Goal: Navigation & Orientation: Find specific page/section

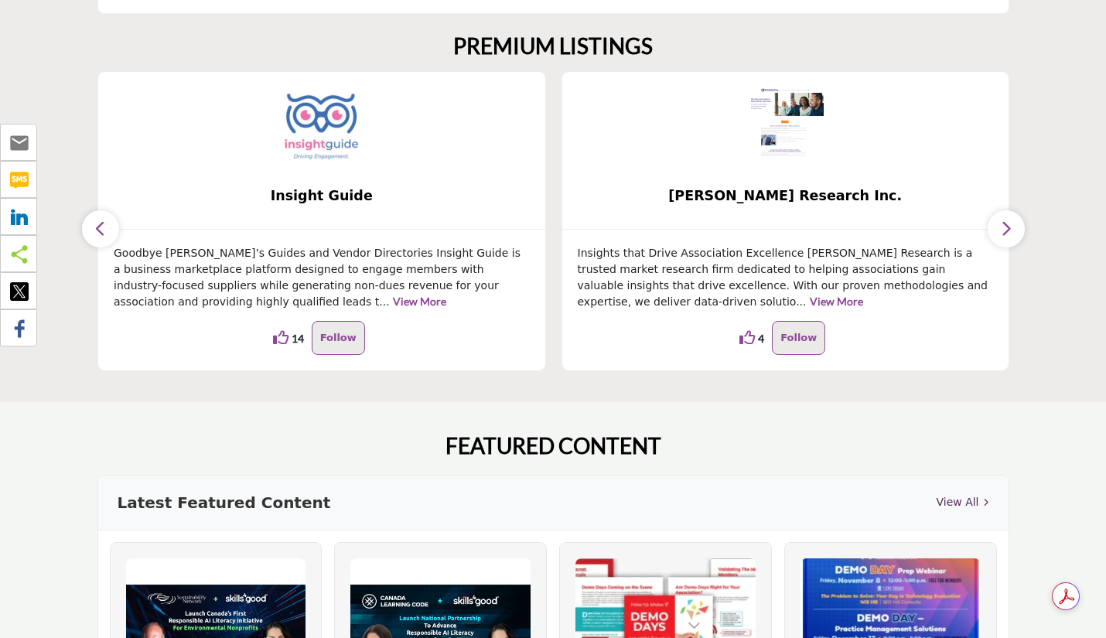
scroll to position [431, 0]
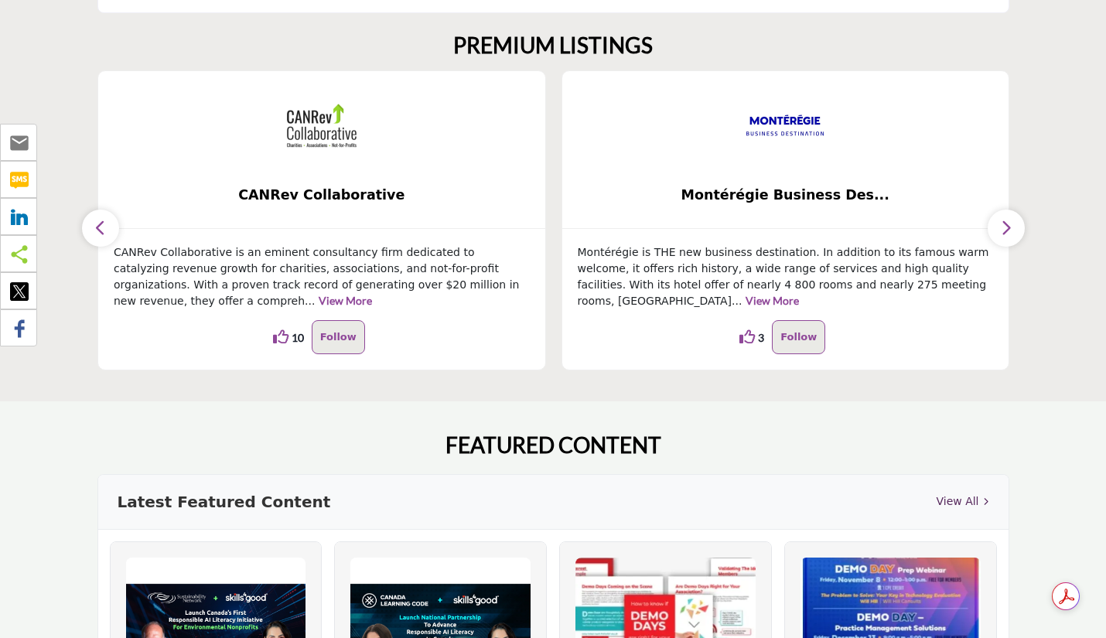
click at [1008, 223] on icon "button" at bounding box center [1006, 227] width 12 height 19
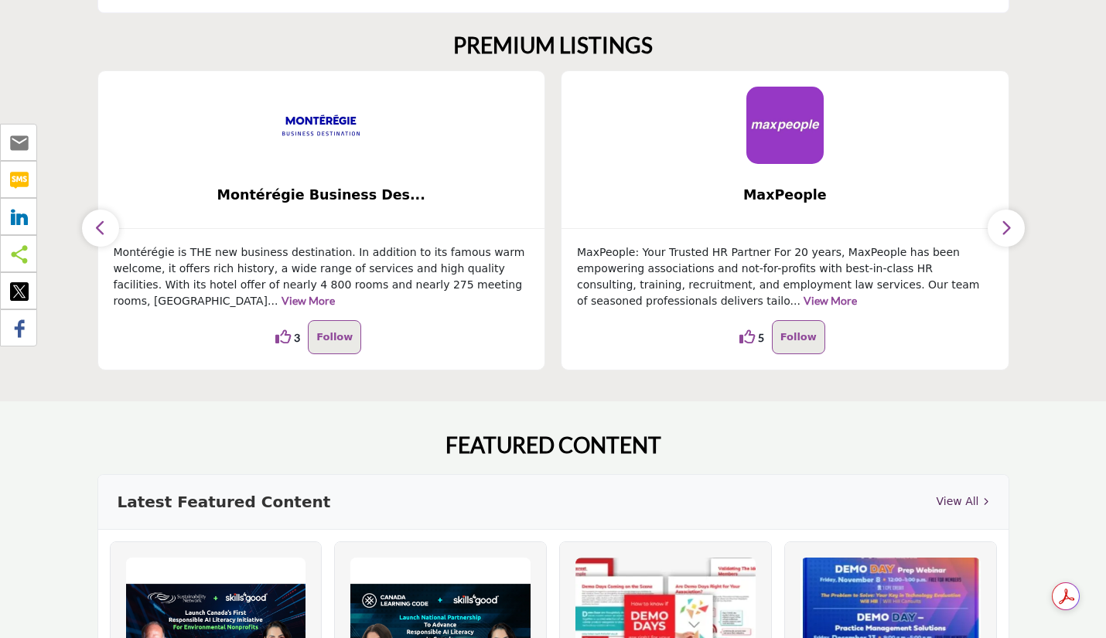
click at [1008, 223] on icon "button" at bounding box center [1006, 227] width 12 height 19
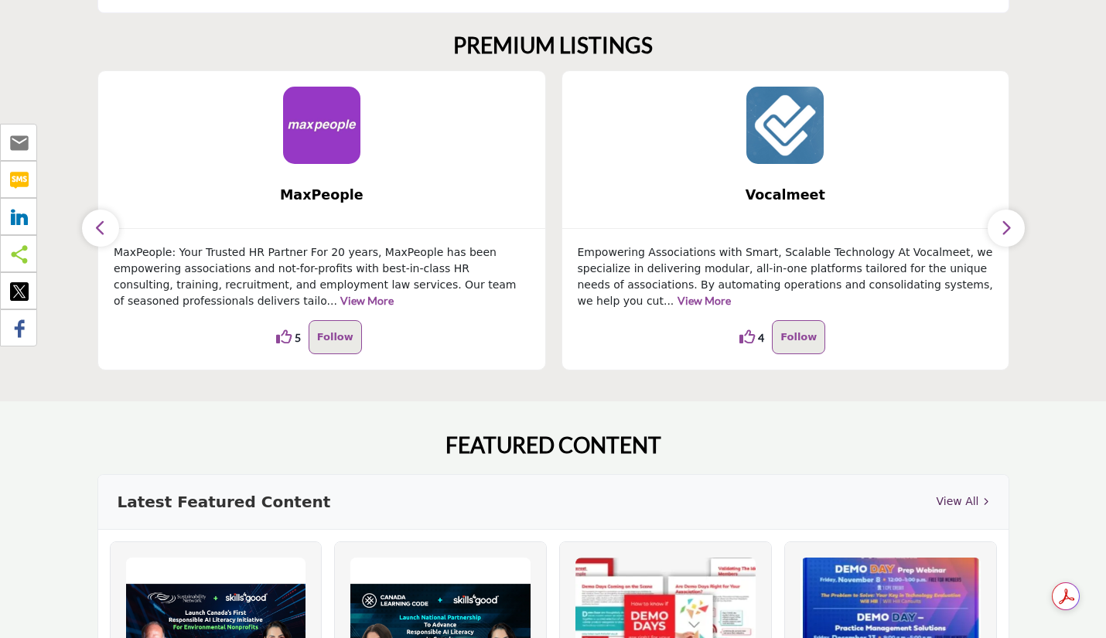
click at [1008, 223] on icon "button" at bounding box center [1006, 227] width 12 height 19
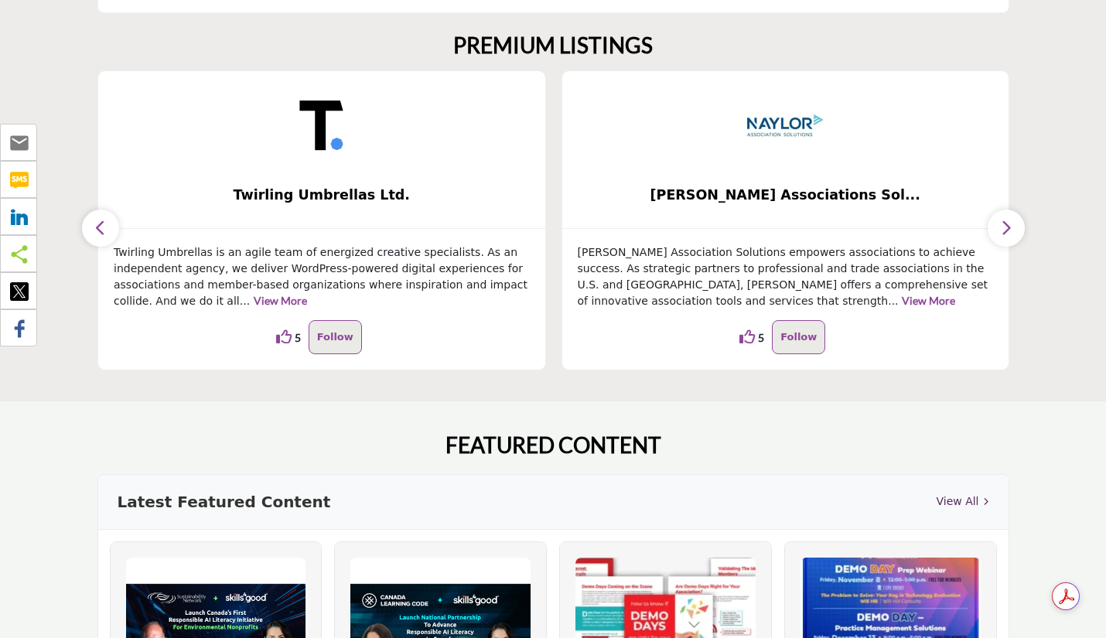
click at [1008, 223] on icon "button" at bounding box center [1006, 227] width 12 height 19
click at [1004, 217] on button "button" at bounding box center [1005, 228] width 37 height 37
click at [1010, 214] on button "button" at bounding box center [1005, 228] width 37 height 37
click at [98, 224] on icon "button" at bounding box center [100, 227] width 12 height 19
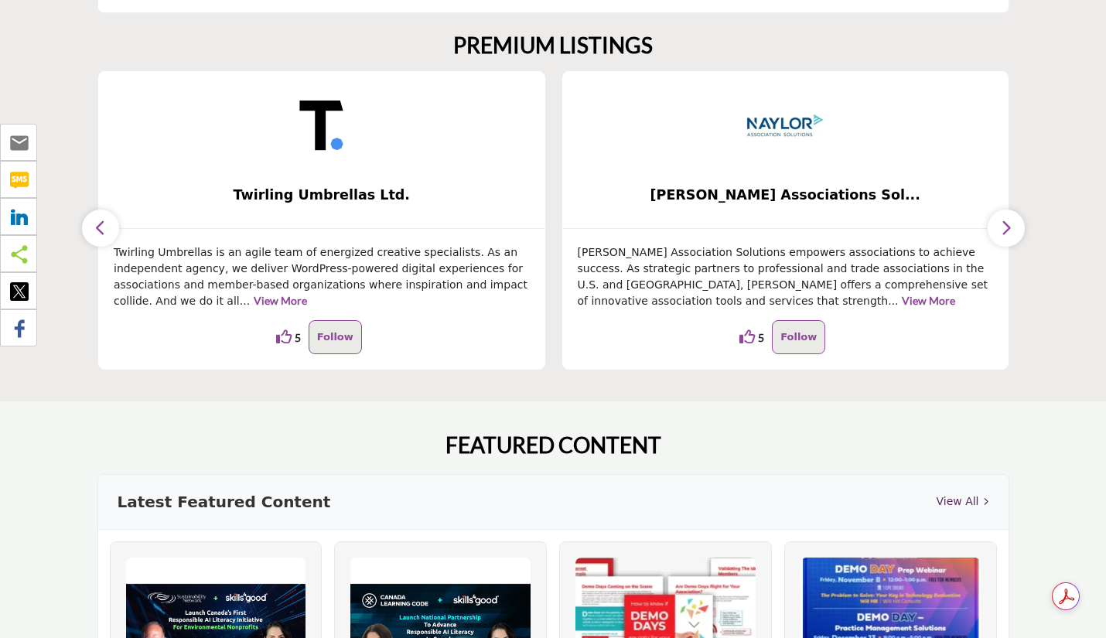
click at [98, 224] on icon "button" at bounding box center [100, 227] width 12 height 19
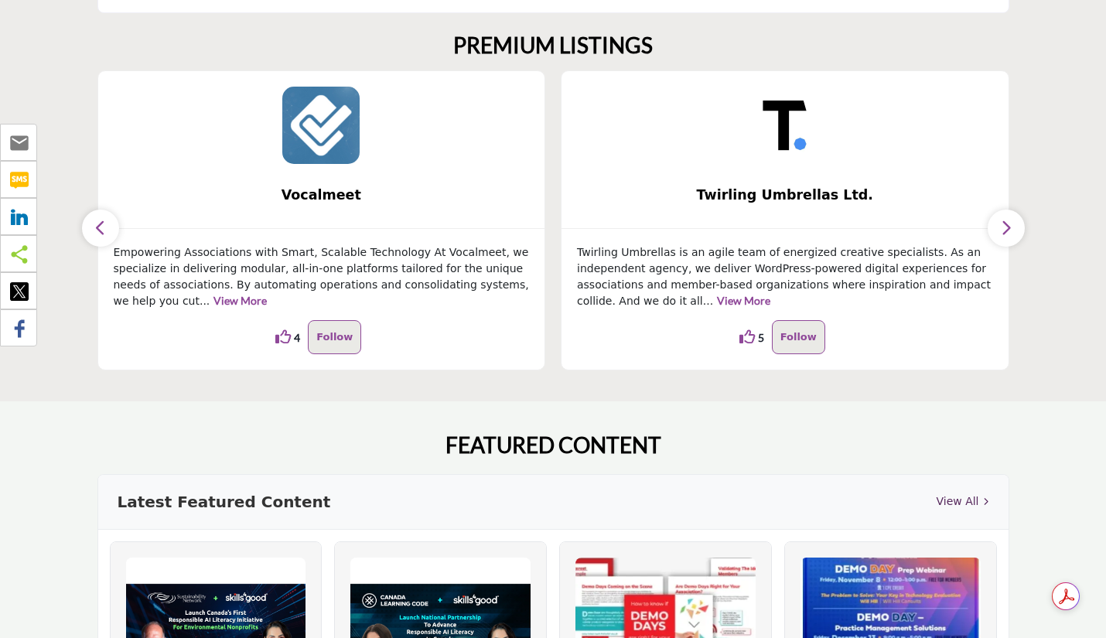
click at [98, 224] on icon "button" at bounding box center [100, 227] width 12 height 19
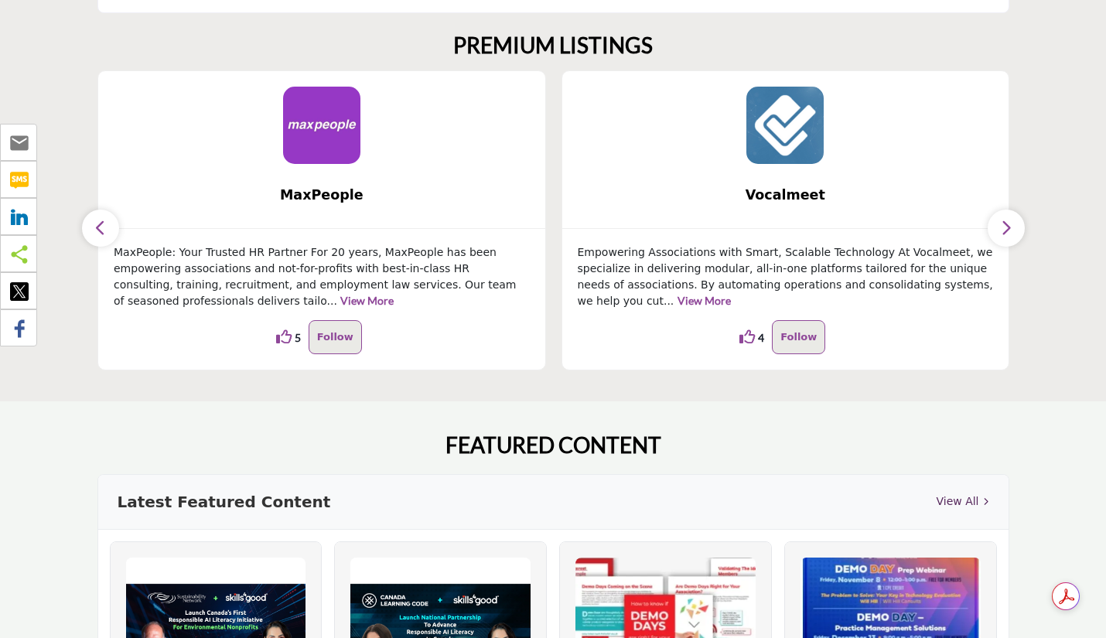
click at [98, 224] on icon "button" at bounding box center [100, 227] width 12 height 19
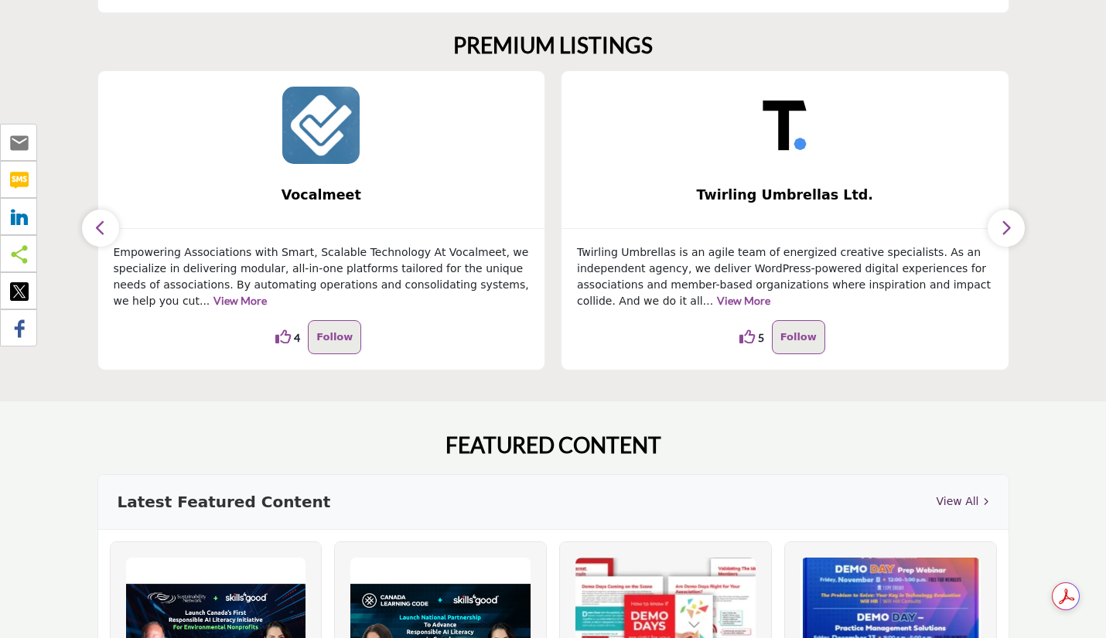
click at [98, 224] on icon "button" at bounding box center [100, 227] width 12 height 19
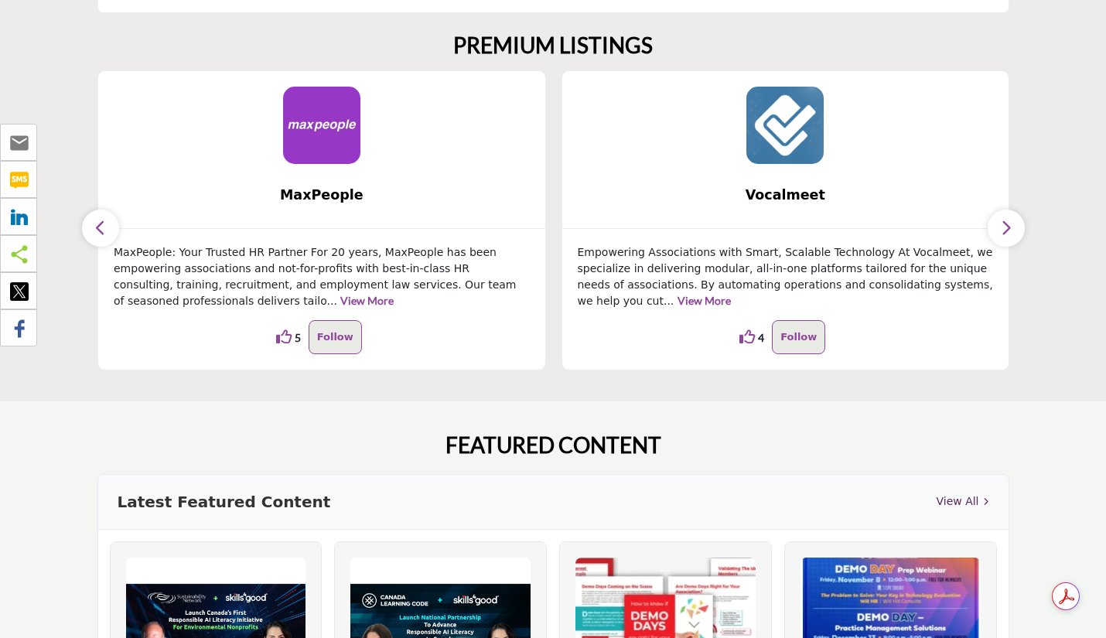
click at [98, 224] on icon "button" at bounding box center [100, 227] width 12 height 19
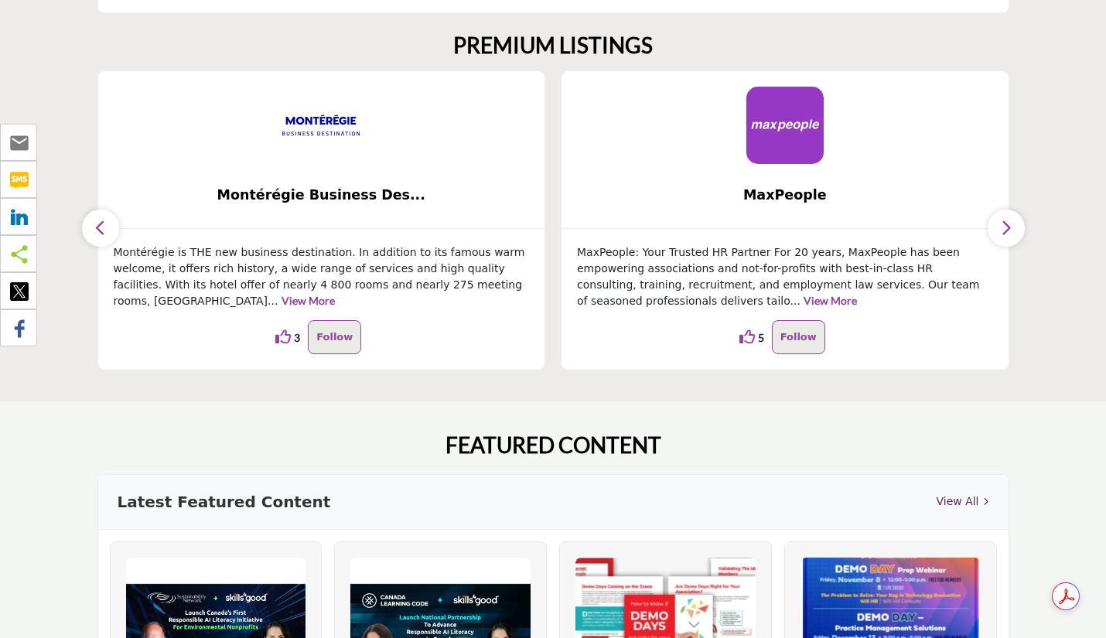
click at [98, 224] on icon "button" at bounding box center [100, 227] width 12 height 19
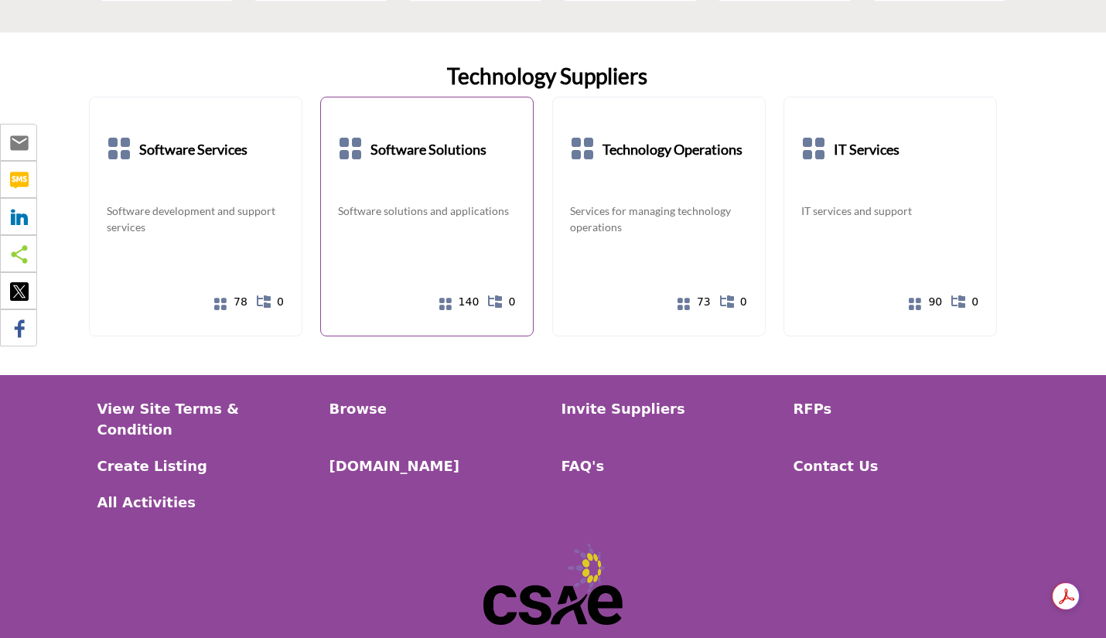
scroll to position [2539, 0]
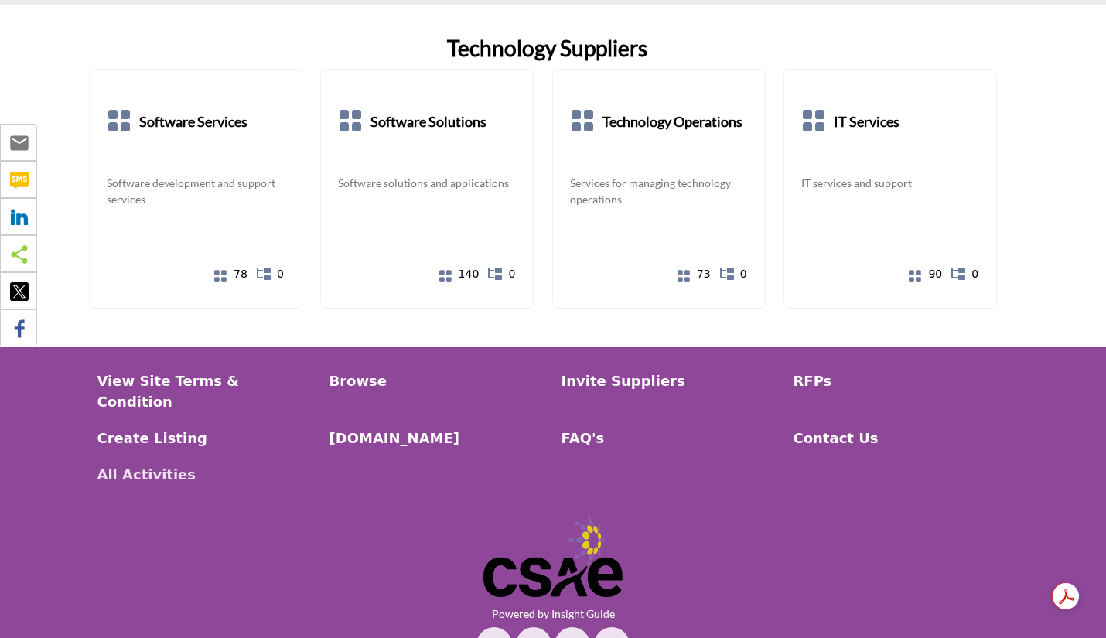
click at [139, 464] on p "All Activities" at bounding box center [205, 474] width 216 height 21
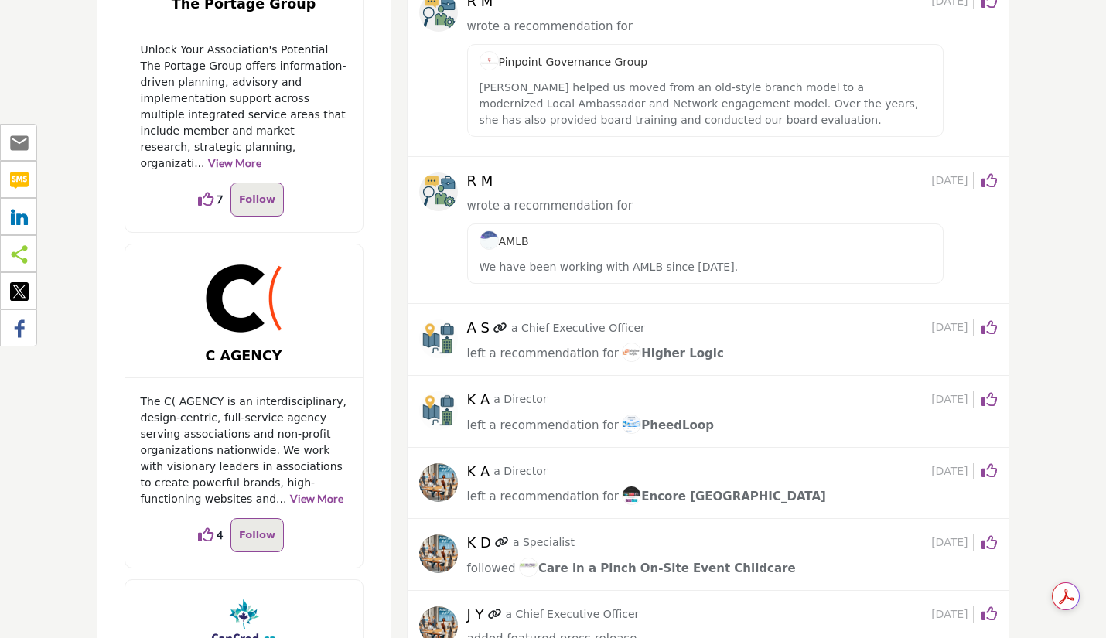
scroll to position [1635, 0]
